Goal: Task Accomplishment & Management: Manage account settings

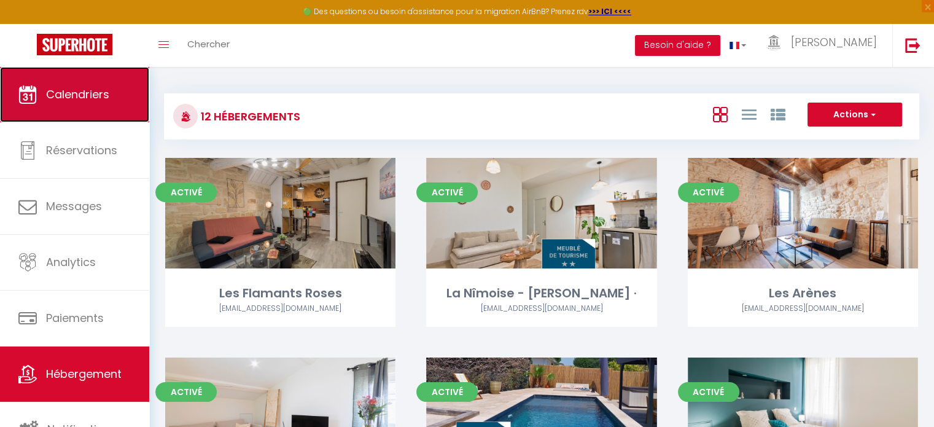
click at [110, 88] on link "Calendriers" at bounding box center [74, 94] width 149 height 55
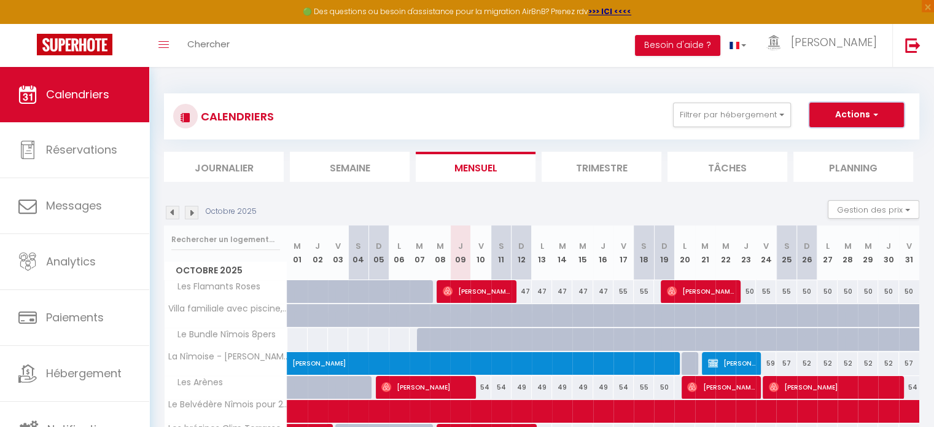
click at [845, 115] on button "Actions" at bounding box center [856, 115] width 95 height 25
click at [805, 90] on div "CALENDRIERS Filtrer par hébergement Tous Les Flamants Roses La Nîmoise - [PERSO…" at bounding box center [541, 343] width 755 height 522
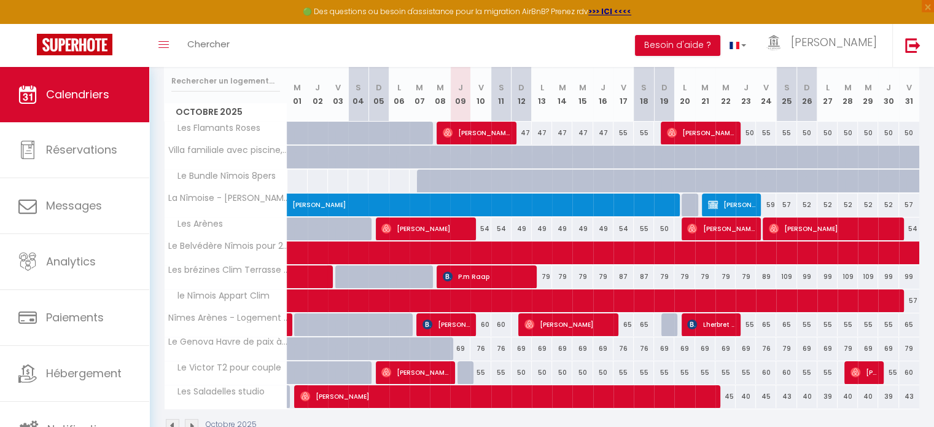
scroll to position [189, 0]
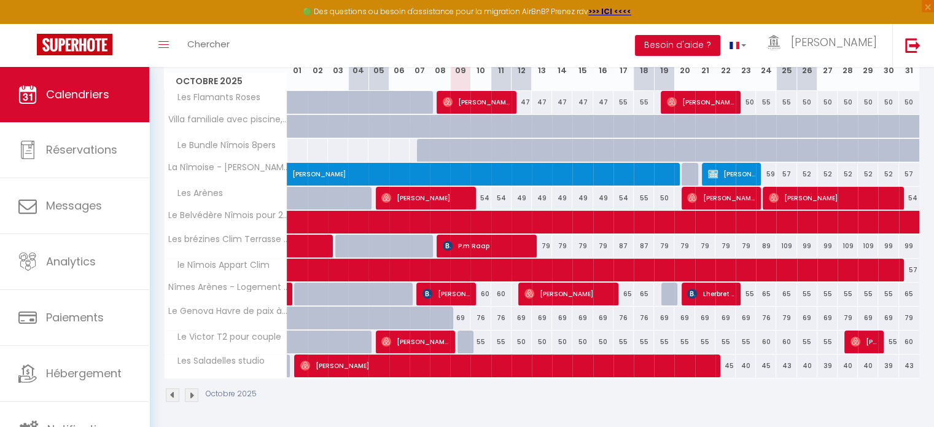
click at [482, 343] on div "55" at bounding box center [480, 341] width 20 height 23
type input "55"
type input "Ven 10 Octobre 2025"
type input "[DATE]"
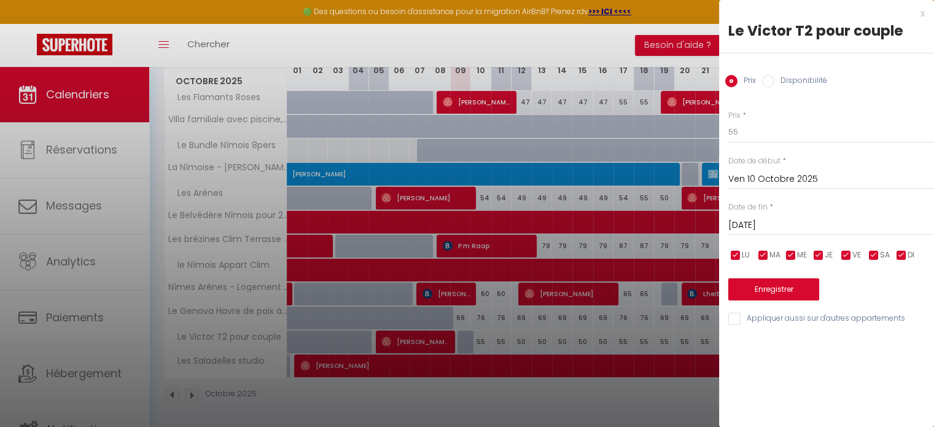
click at [766, 80] on input "Disponibilité" at bounding box center [768, 81] width 12 height 12
radio input "true"
radio input "false"
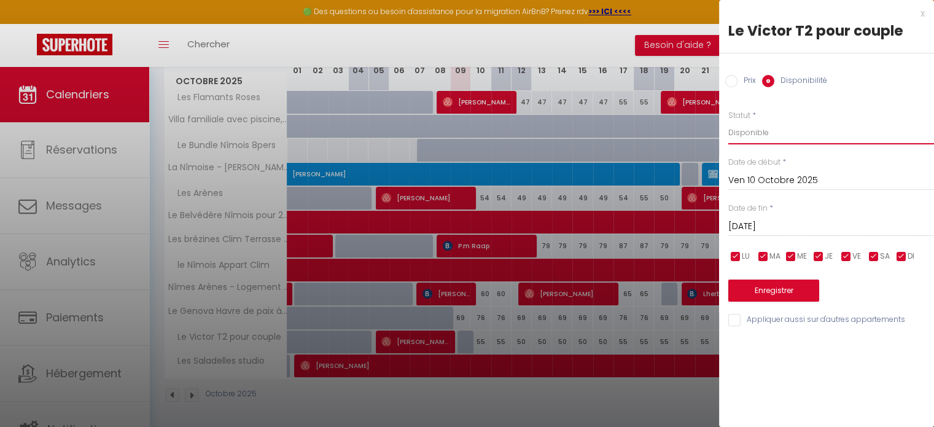
click at [762, 131] on select "Disponible Indisponible" at bounding box center [831, 132] width 206 height 23
select select "0"
click at [728, 121] on select "Disponible Indisponible" at bounding box center [831, 132] width 206 height 23
click at [782, 284] on button "Enregistrer" at bounding box center [773, 290] width 91 height 22
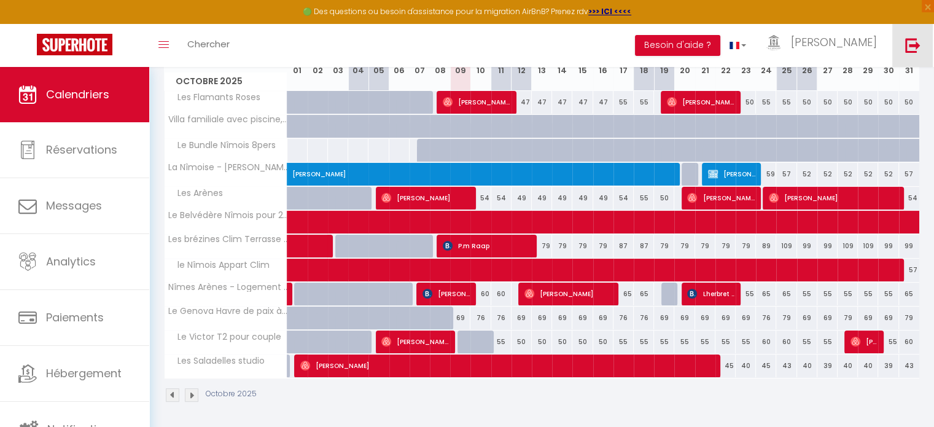
click at [916, 42] on img at bounding box center [912, 44] width 15 height 15
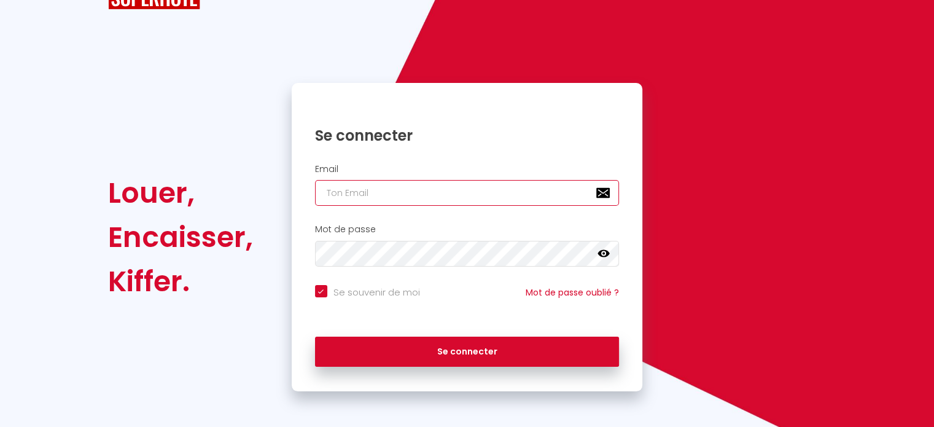
type input "[EMAIL_ADDRESS][PERSON_NAME][DOMAIN_NAME]"
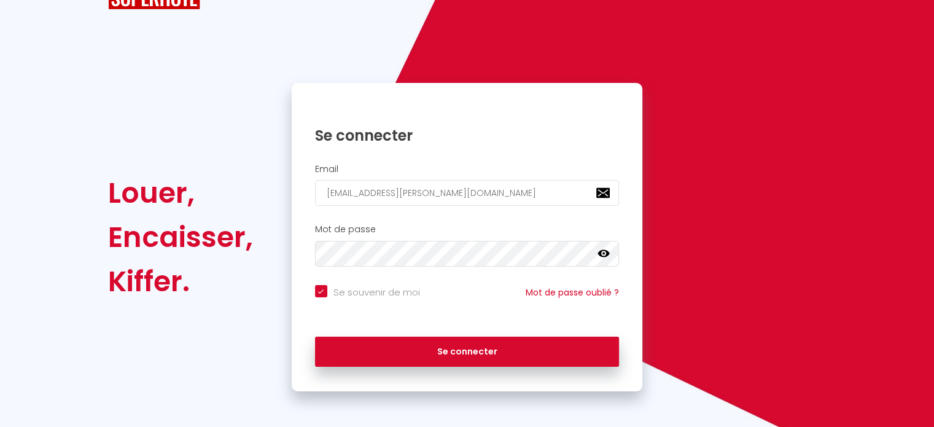
checkbox input "true"
